Goal: Task Accomplishment & Management: Use online tool/utility

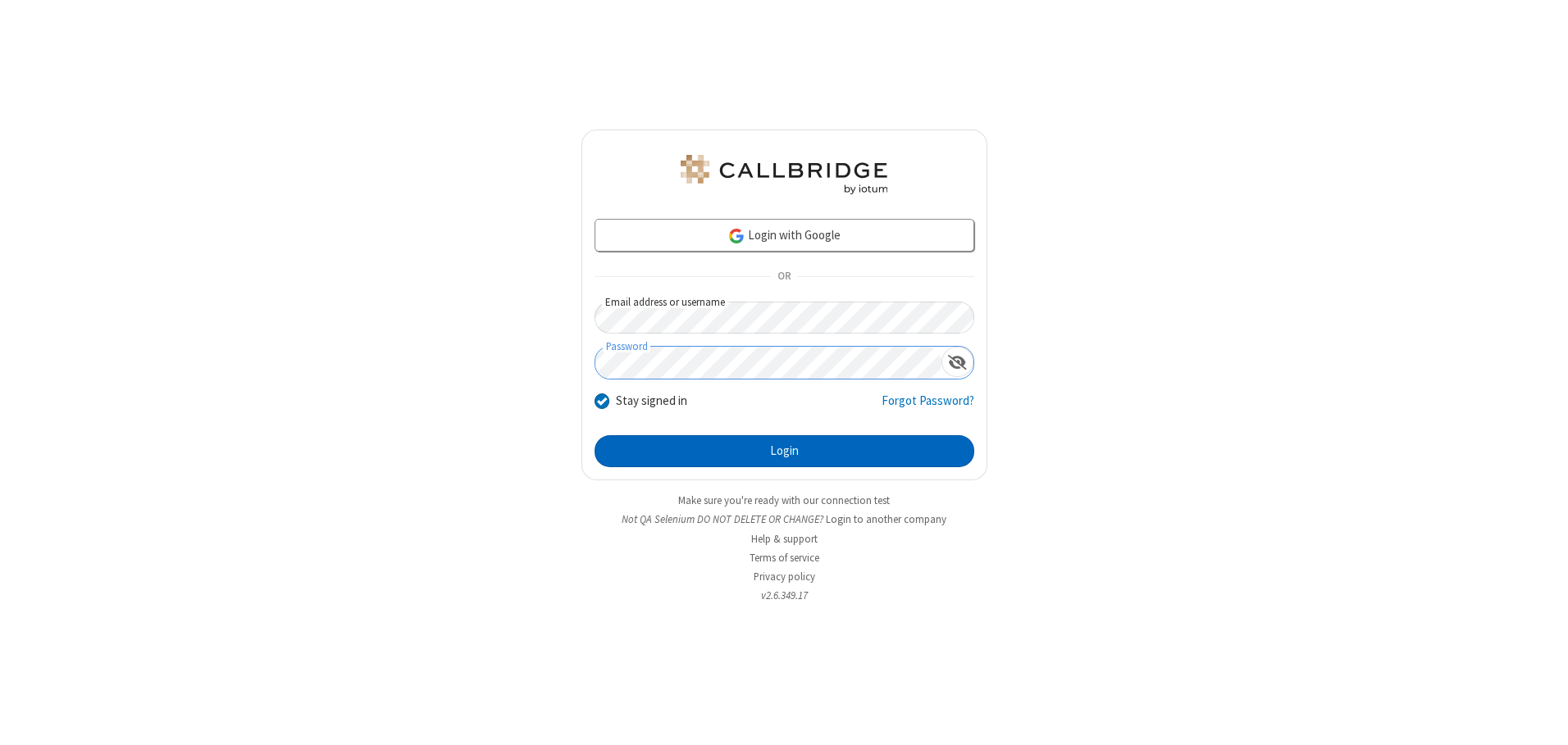
click at [784, 451] on button "Login" at bounding box center [784, 451] width 380 height 33
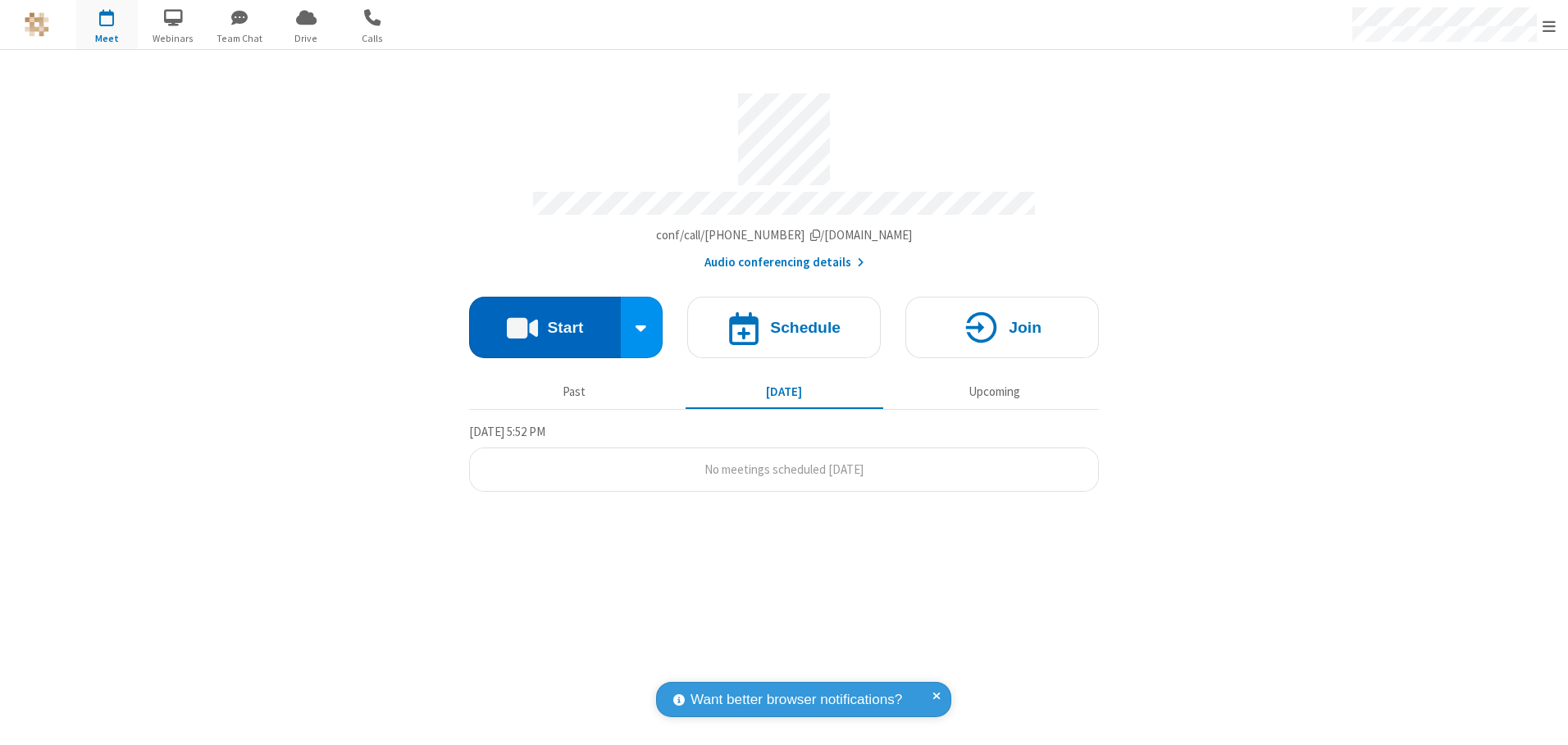
click at [545, 322] on button "Start" at bounding box center [545, 328] width 152 height 61
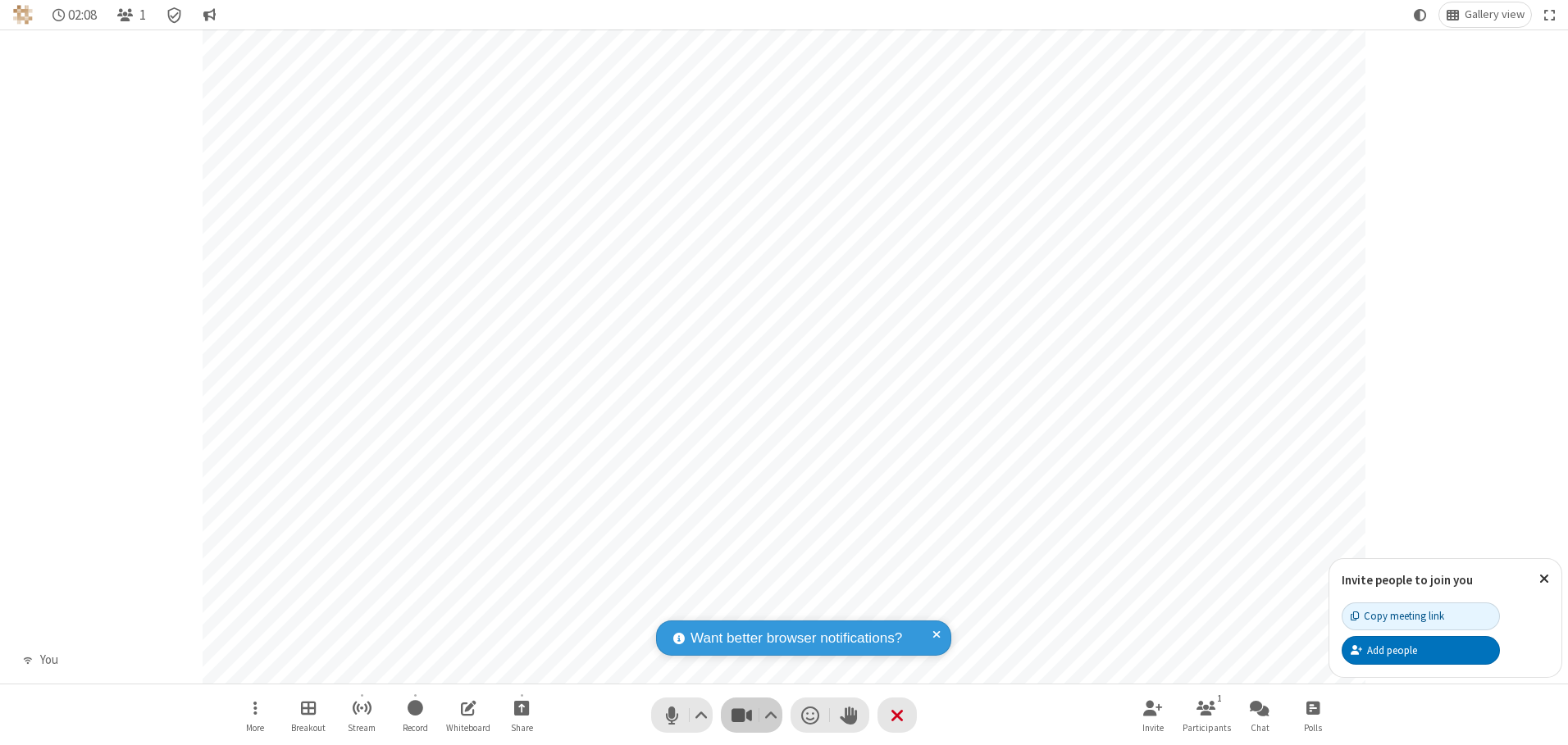
click at [741, 715] on span "Stop video (Alt+V)" at bounding box center [741, 715] width 25 height 24
click at [741, 715] on span "Start video (Alt+V)" at bounding box center [741, 715] width 25 height 24
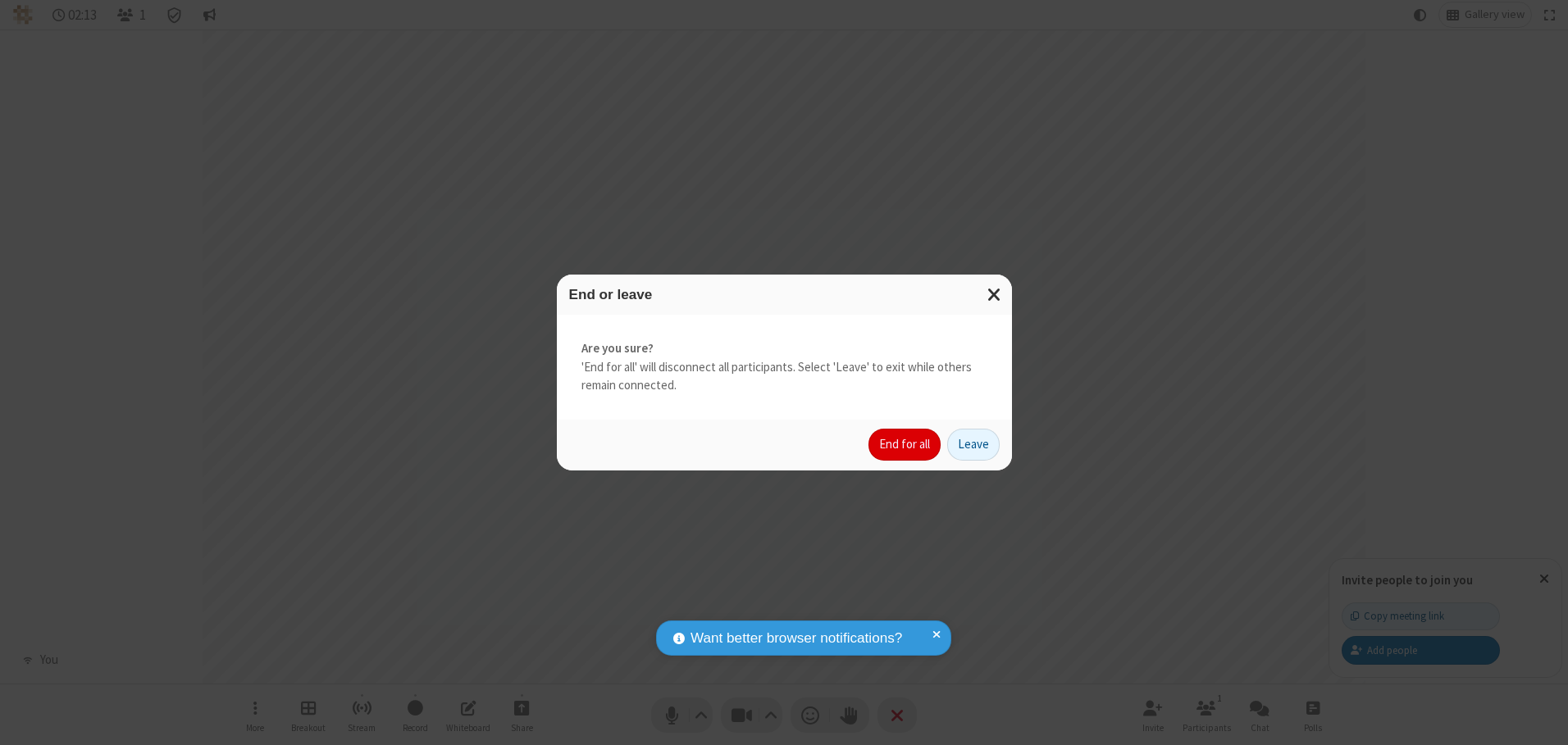
click at [905, 445] on button "End for all" at bounding box center [904, 445] width 72 height 33
